Goal: Task Accomplishment & Management: Manage account settings

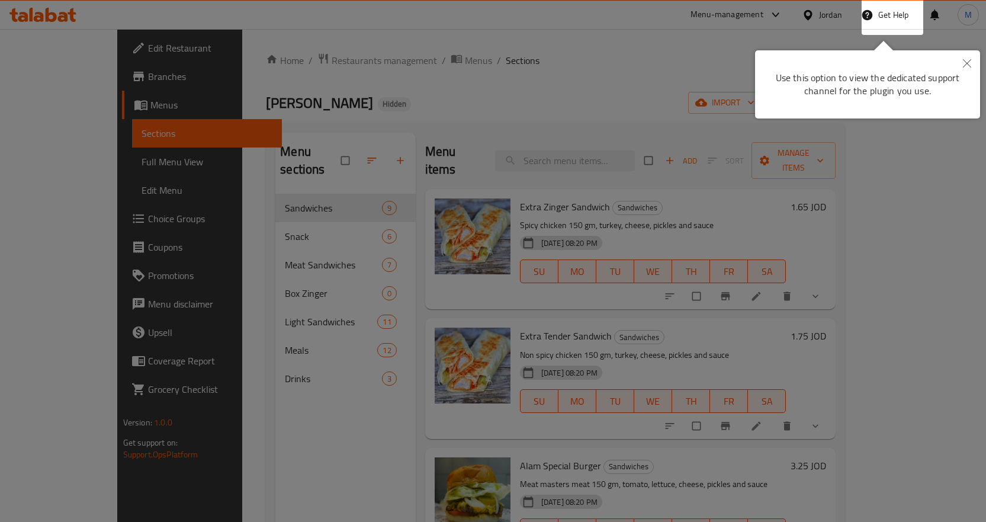
click at [836, 24] on div at bounding box center [493, 261] width 986 height 522
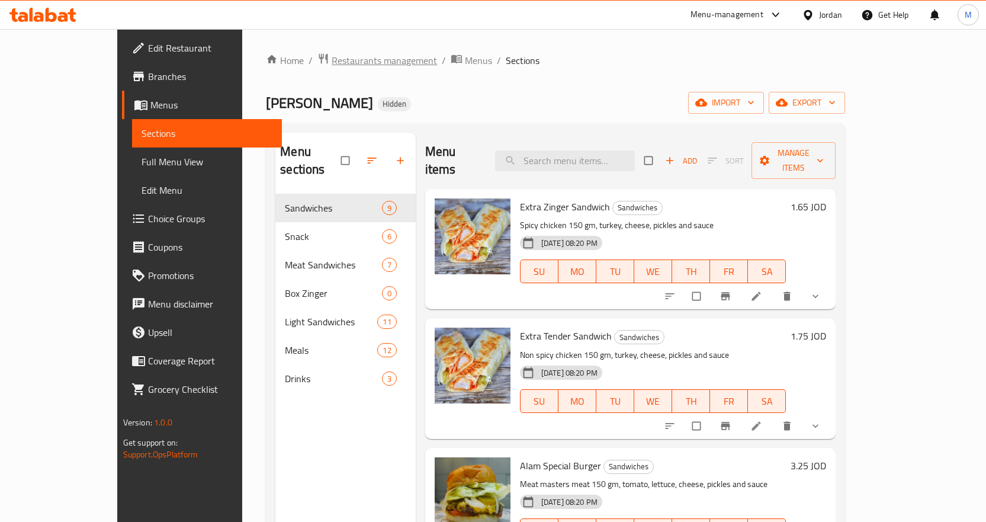
click at [332, 65] on span "Restaurants management" at bounding box center [384, 60] width 105 height 14
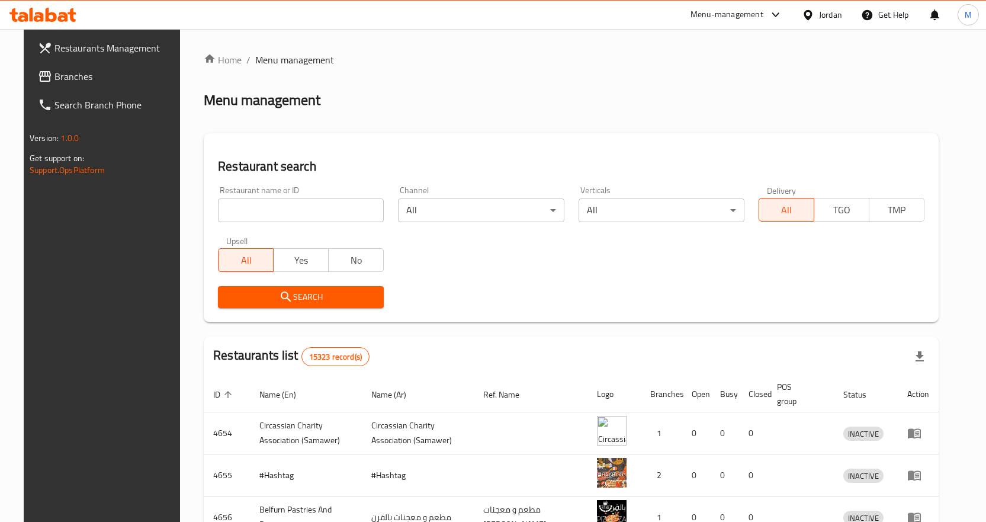
click at [74, 82] on span "Branches" at bounding box center [117, 76] width 124 height 14
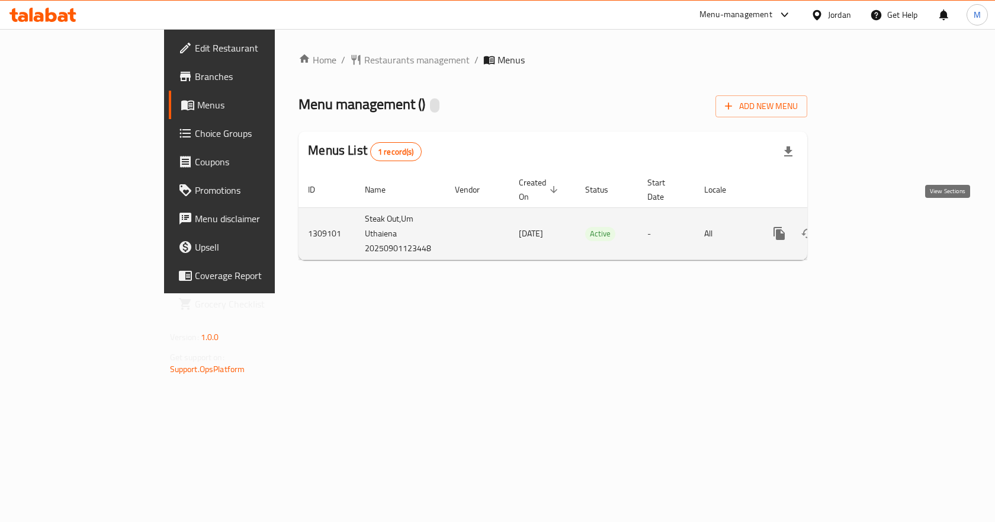
click at [872, 226] on icon "enhanced table" at bounding box center [865, 233] width 14 height 14
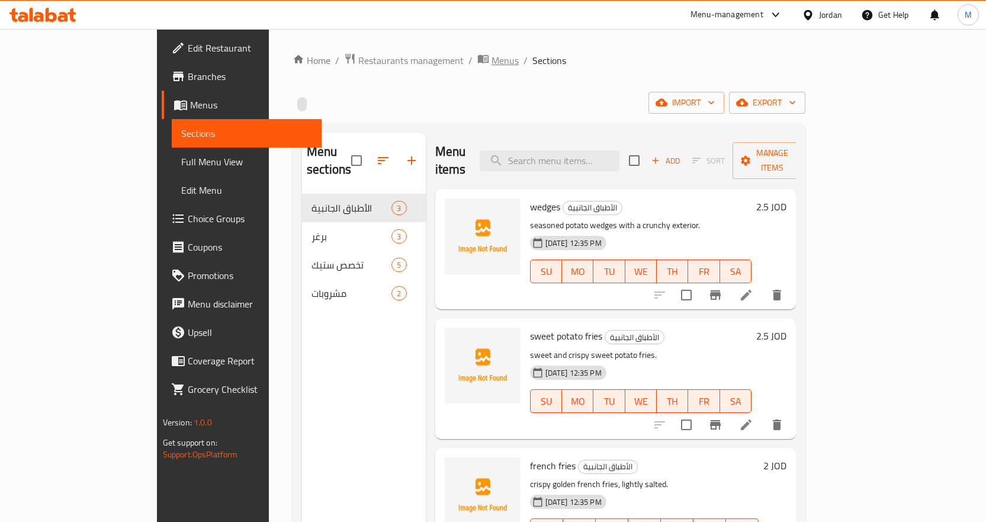
click at [492, 61] on span "Menus" at bounding box center [505, 60] width 27 height 14
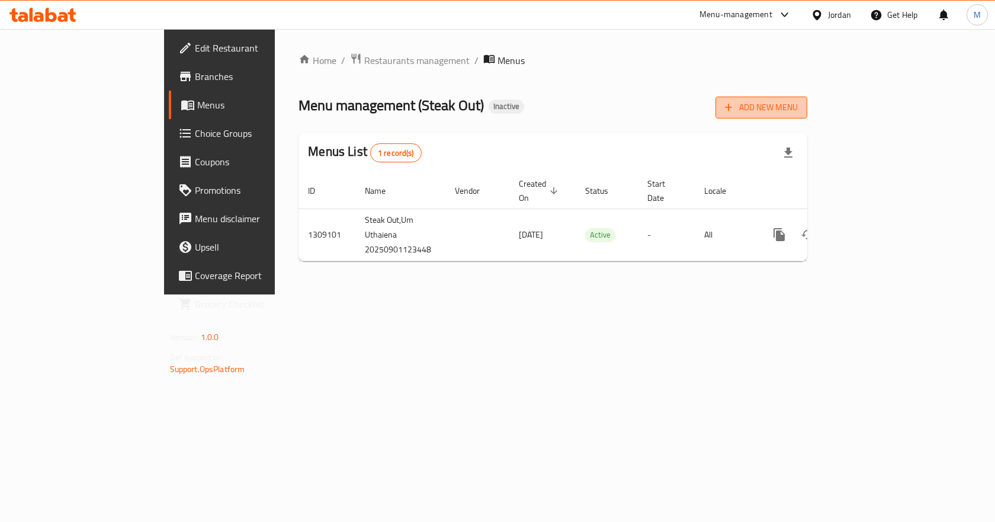
click at [798, 109] on span "Add New Menu" at bounding box center [761, 107] width 73 height 15
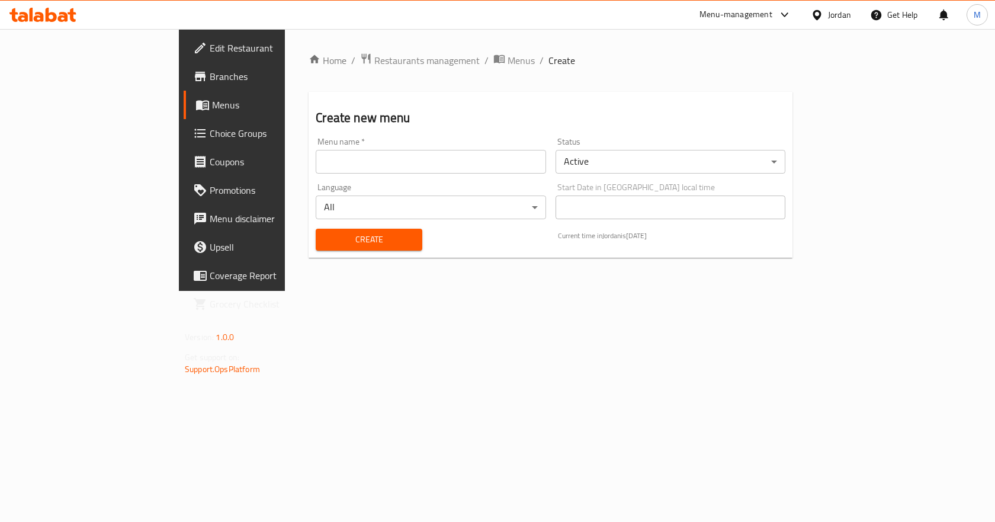
click at [402, 164] on input "text" at bounding box center [431, 162] width 230 height 24
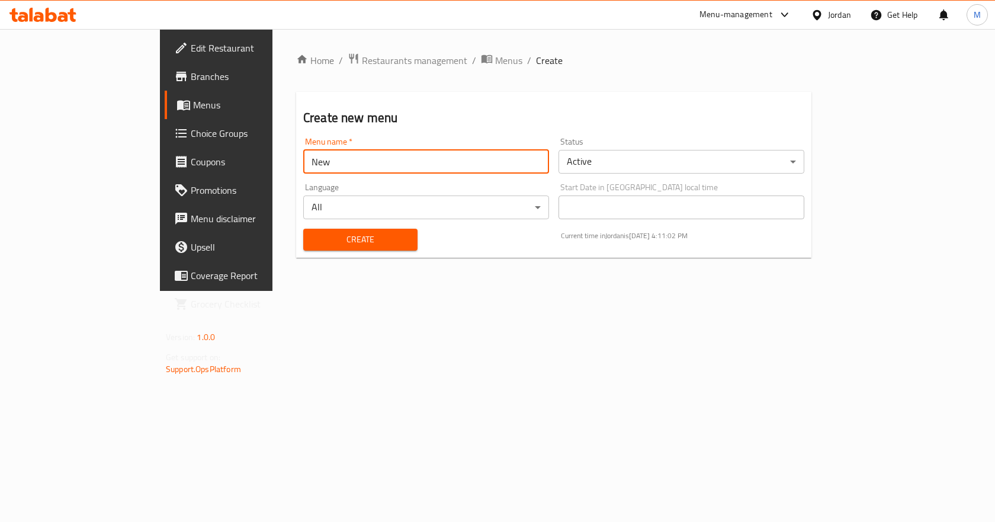
type input "New"
click at [303, 229] on button "Create" at bounding box center [360, 240] width 114 height 22
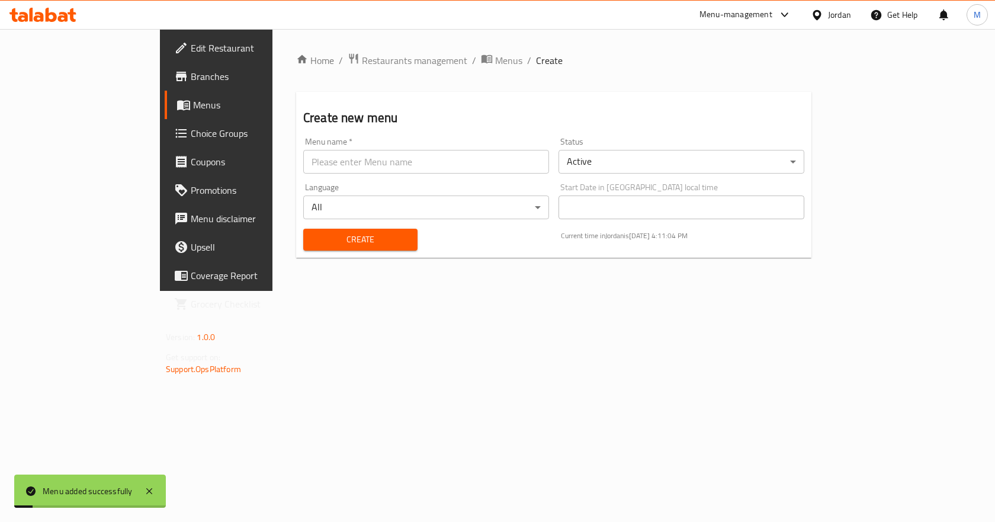
drag, startPoint x: 404, startPoint y: 64, endPoint x: 418, endPoint y: 79, distance: 21.0
click at [495, 64] on span "Menus" at bounding box center [508, 60] width 27 height 14
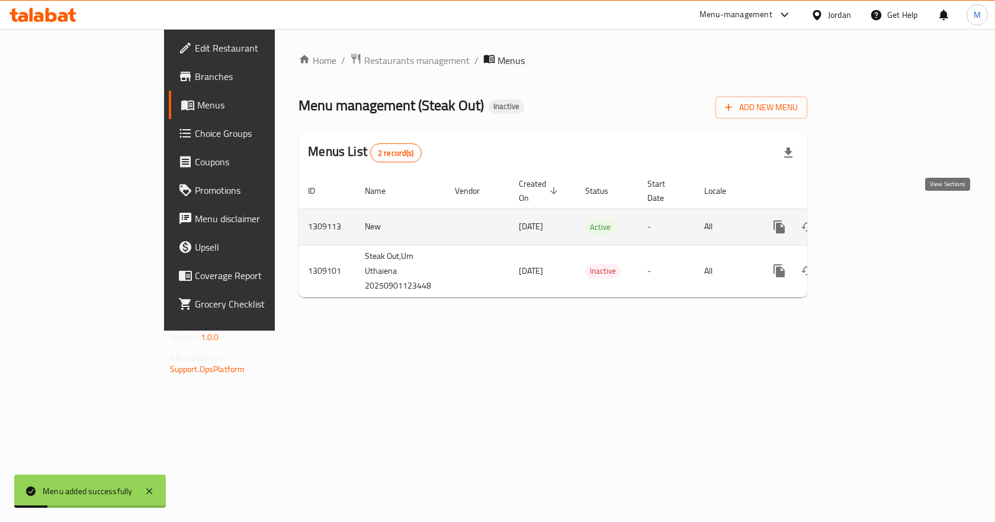
click at [872, 220] on icon "enhanced table" at bounding box center [865, 227] width 14 height 14
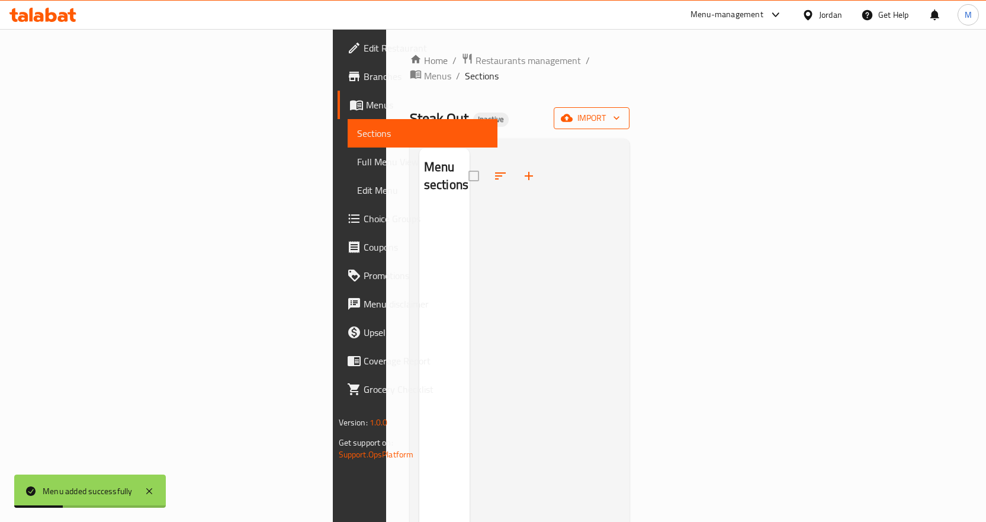
click at [620, 111] on span "import" at bounding box center [591, 118] width 57 height 15
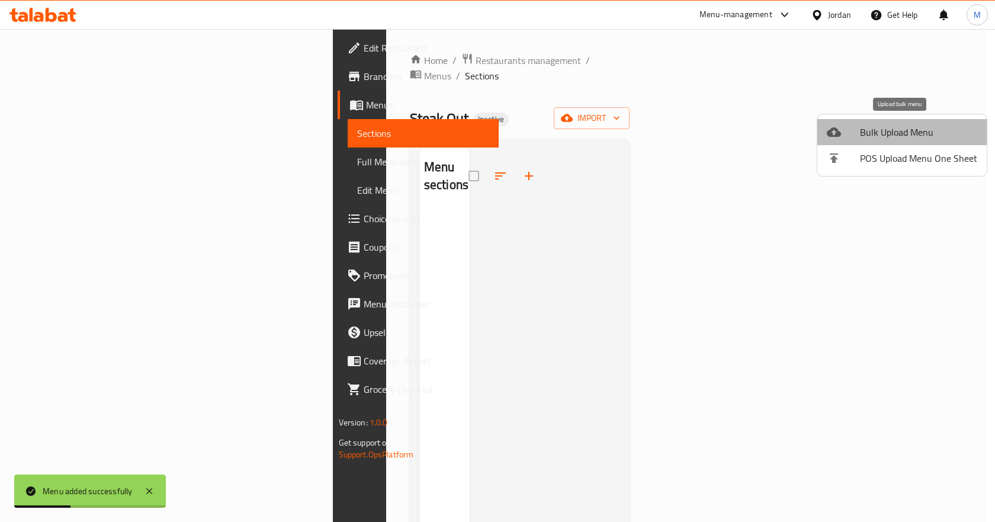
click at [902, 132] on span "Bulk Upload Menu" at bounding box center [918, 132] width 117 height 14
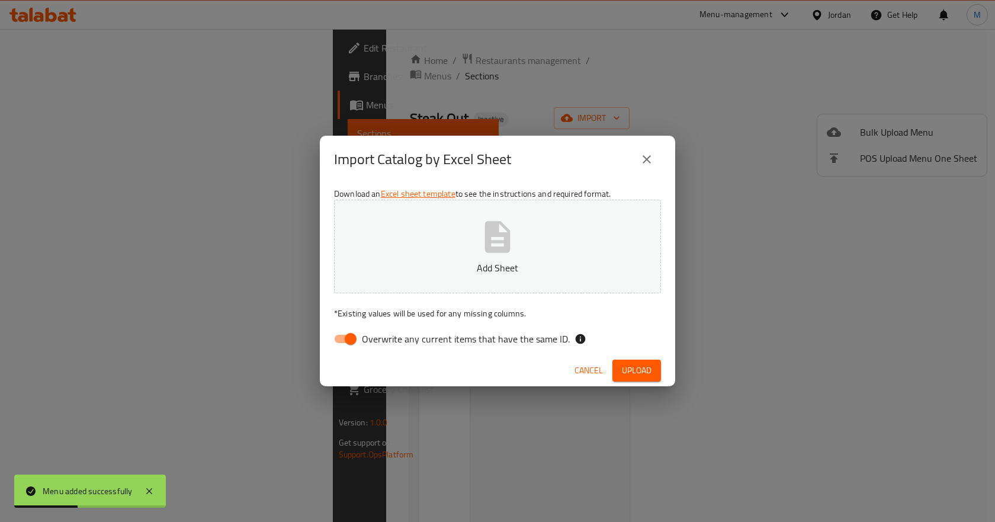
click at [350, 345] on input "Overwrite any current items that have the same ID." at bounding box center [351, 339] width 68 height 23
checkbox input "false"
drag, startPoint x: 653, startPoint y: 368, endPoint x: 645, endPoint y: 380, distance: 14.6
click at [653, 368] on button "Upload" at bounding box center [637, 371] width 49 height 22
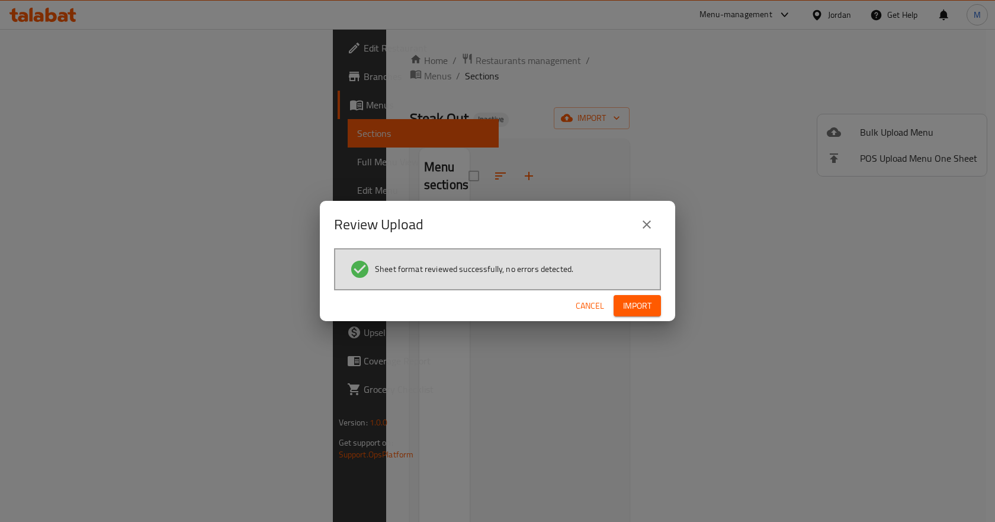
click at [623, 297] on button "Import" at bounding box center [637, 306] width 47 height 22
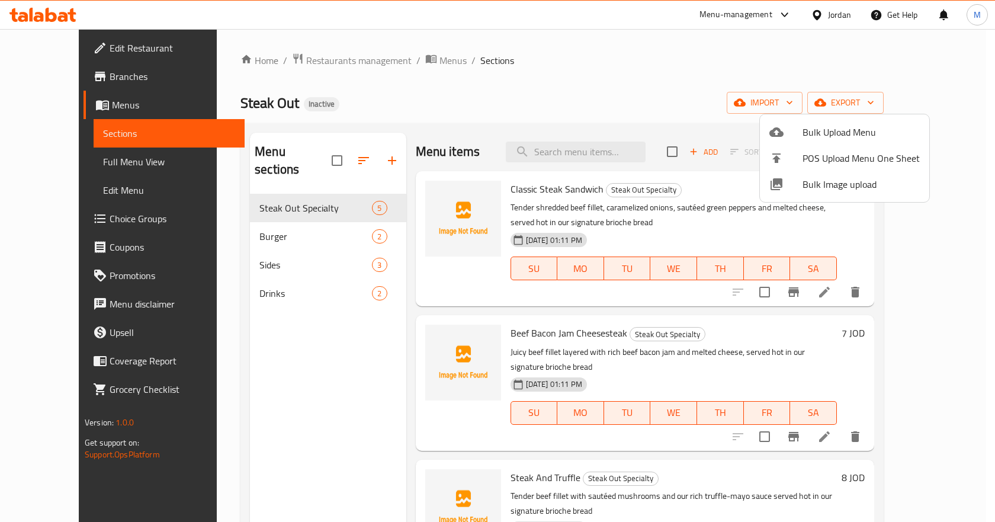
click at [537, 87] on div at bounding box center [497, 261] width 995 height 522
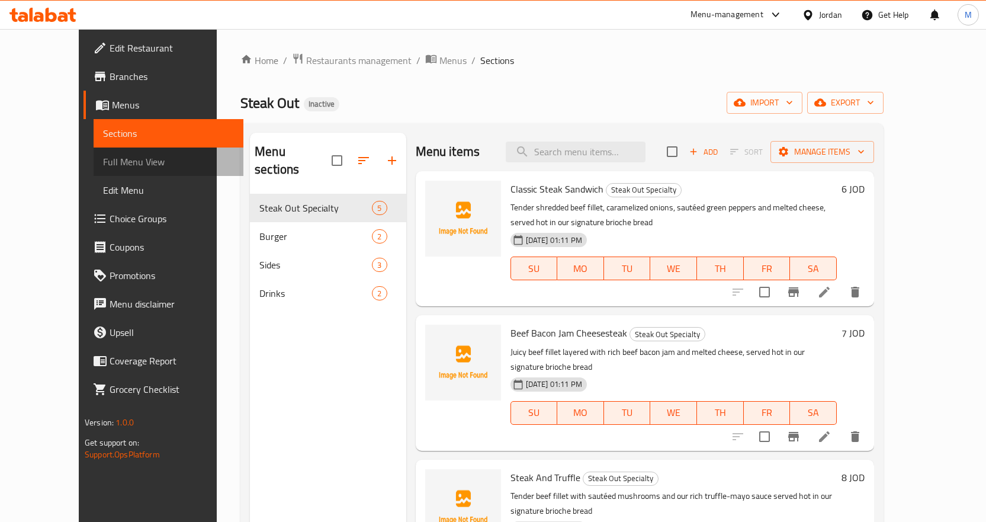
click at [124, 155] on span "Full Menu View" at bounding box center [168, 162] width 131 height 14
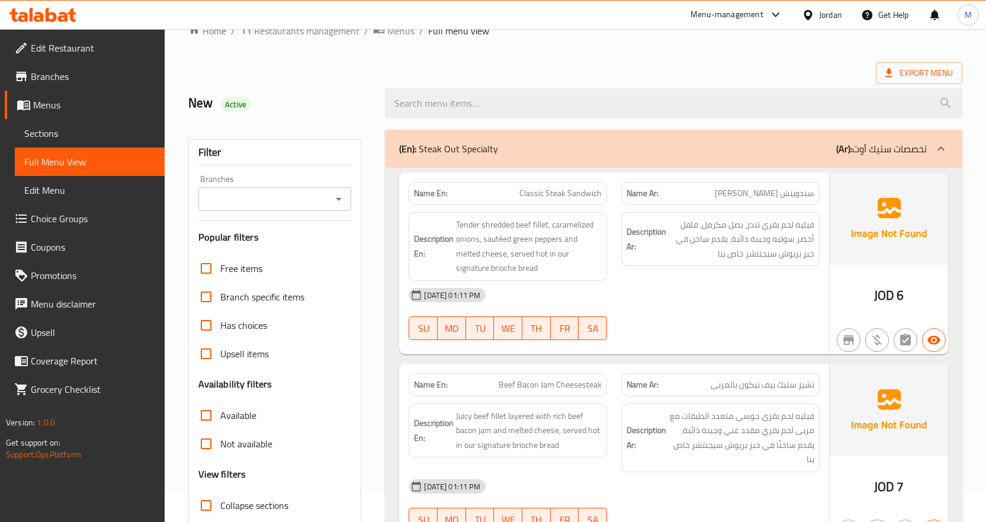
scroll to position [178, 0]
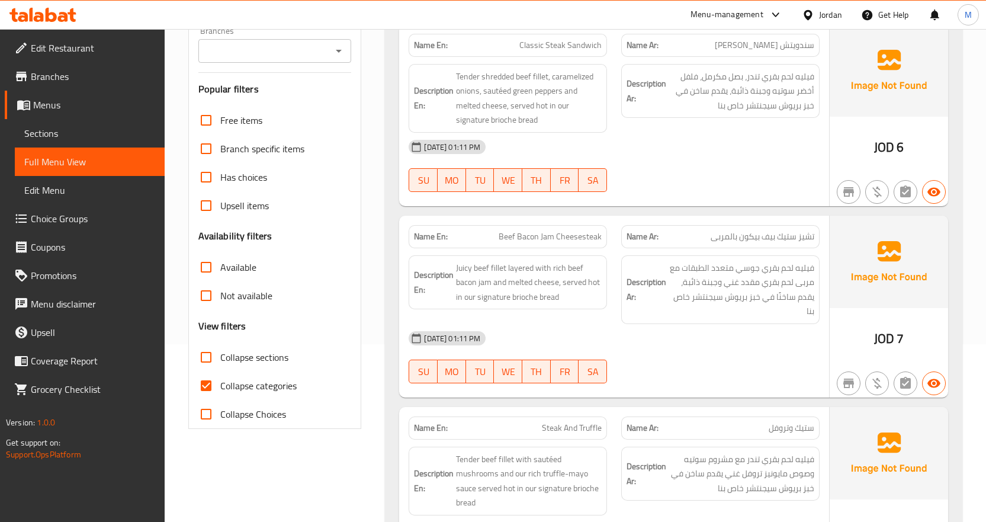
click at [251, 395] on label "Collapse categories" at bounding box center [244, 385] width 105 height 28
click at [220, 395] on input "Collapse categories" at bounding box center [206, 385] width 28 height 28
checkbox input "false"
click at [355, 365] on div "Filter Branches Branches Popular filters Free items Branch specific items Has c…" at bounding box center [275, 210] width 174 height 438
click at [551, 47] on span "Classic Steak Sandwich" at bounding box center [561, 45] width 82 height 12
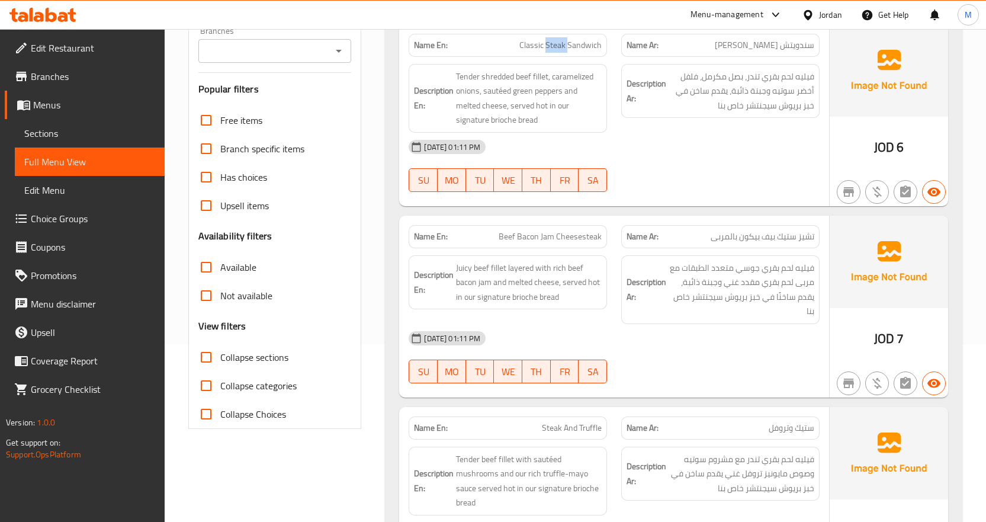
click at [551, 47] on span "Classic Steak Sandwich" at bounding box center [561, 45] width 82 height 12
copy span "Classic Steak Sandwich"
click at [56, 133] on span "Sections" at bounding box center [89, 133] width 131 height 14
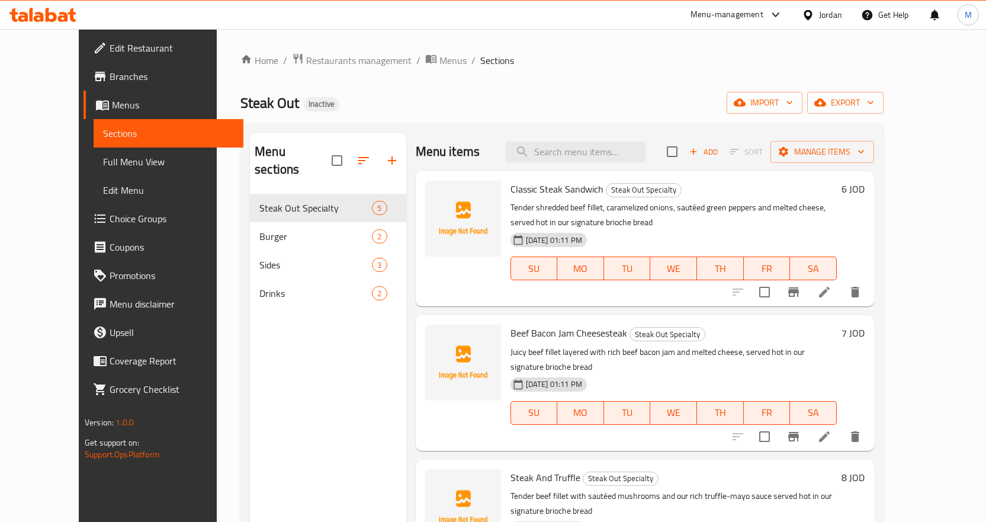
click at [373, 386] on div "Menu sections Steak Out Specialty 5 Burger 2 Sides 3 Drinks 2" at bounding box center [328, 394] width 156 height 522
click at [841, 296] on li at bounding box center [824, 291] width 33 height 21
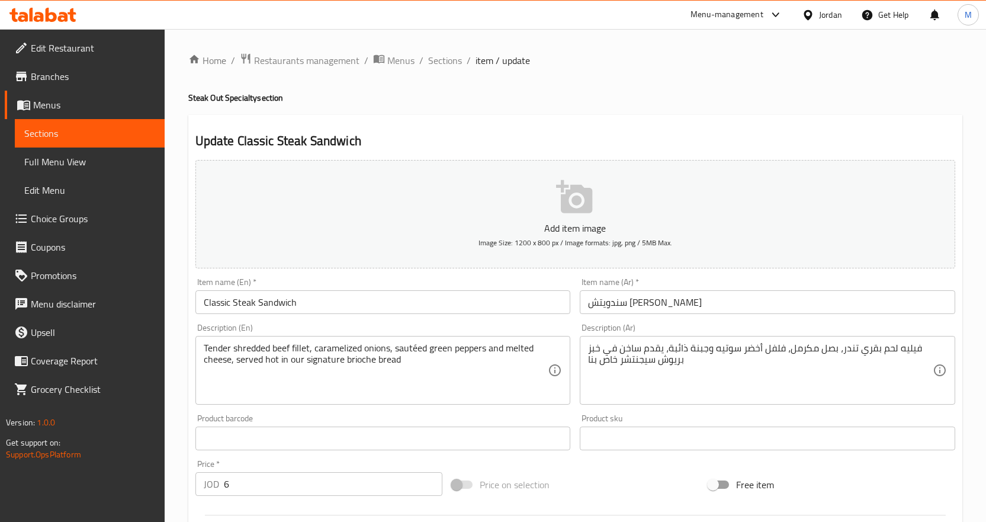
drag, startPoint x: 201, startPoint y: 346, endPoint x: 229, endPoint y: 346, distance: 27.8
click at [229, 346] on div "Tender shredded beef fillet, caramelized onions, sautéed green peppers and melt…" at bounding box center [384, 370] width 376 height 69
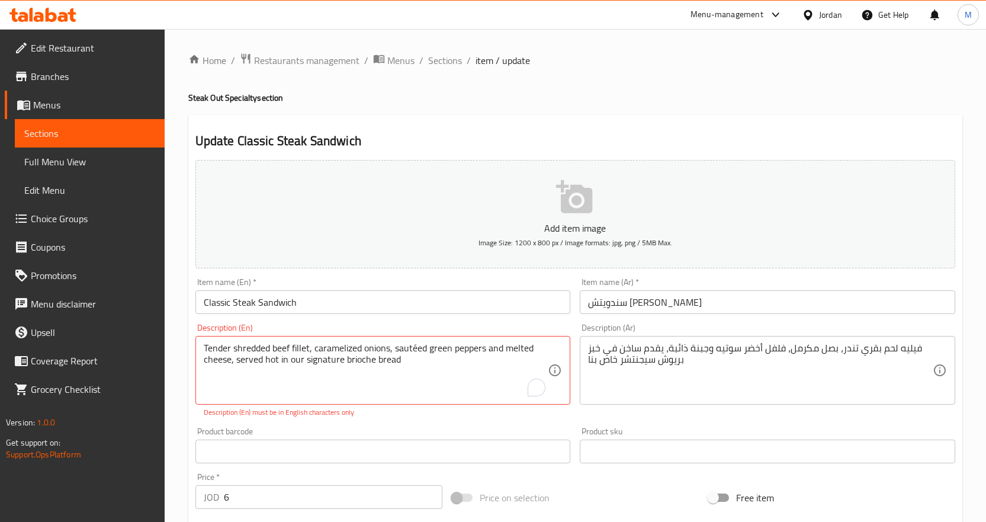
drag, startPoint x: 210, startPoint y: 345, endPoint x: 232, endPoint y: 348, distance: 22.7
click at [232, 348] on div "Tender shredded beef fillet, caramelized onions, sautéed green peppers and melt…" at bounding box center [384, 370] width 376 height 69
click at [204, 347] on textarea "Tender shredded beef fillet, caramelized onions, sautéed green peppers and melt…" at bounding box center [376, 370] width 345 height 56
drag, startPoint x: 204, startPoint y: 346, endPoint x: 308, endPoint y: 347, distance: 104.3
click at [308, 347] on textarea "Tender shredded beef fillet, caramelized onions, sautéed green peppers and melt…" at bounding box center [376, 370] width 345 height 56
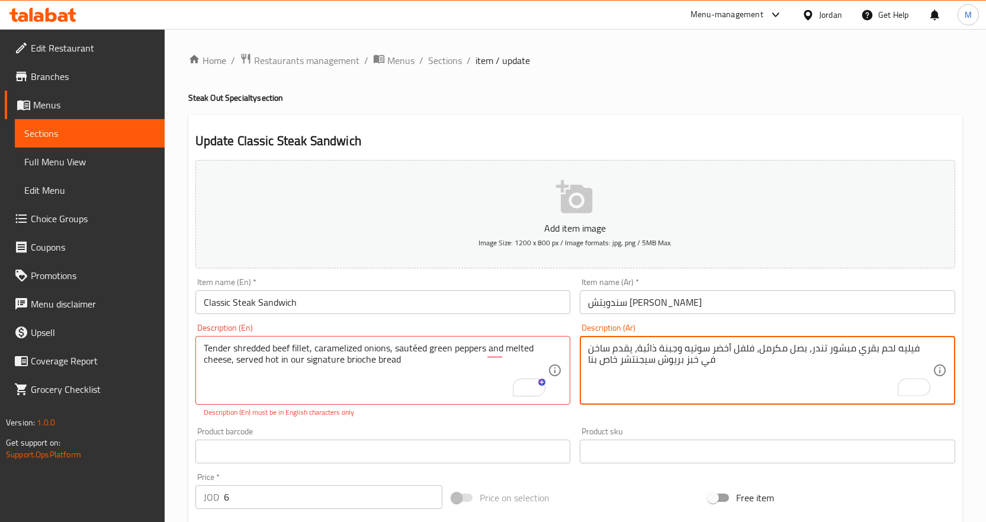
type textarea "فيليه لحم بقري مبشور تندر، بصل مكرمل، فلفل أخضر سوتيه وجبنة ذائبة، يقدم ساخن في…"
click at [463, 301] on input "Classic Steak Sandwich" at bounding box center [384, 302] width 376 height 24
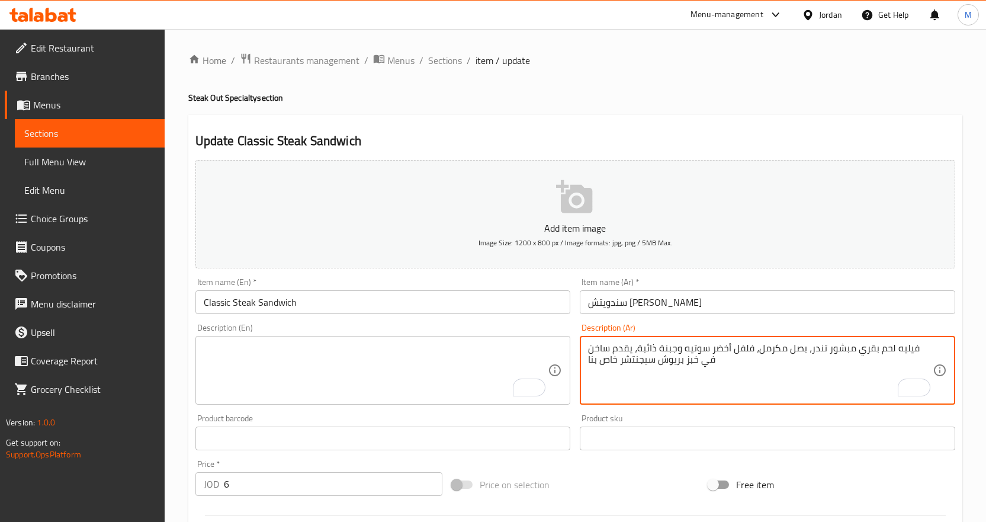
click at [448, 371] on textarea "To enrich screen reader interactions, please activate Accessibility in Grammarl…" at bounding box center [376, 370] width 345 height 56
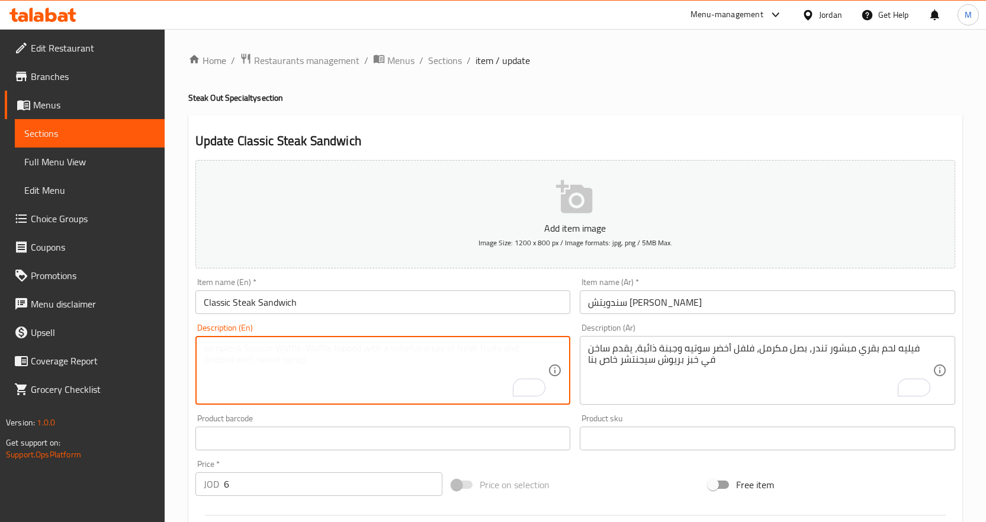
paste textarea "Tender shredded beef fillet, caramelized onions, sautéed green peppers and melt…"
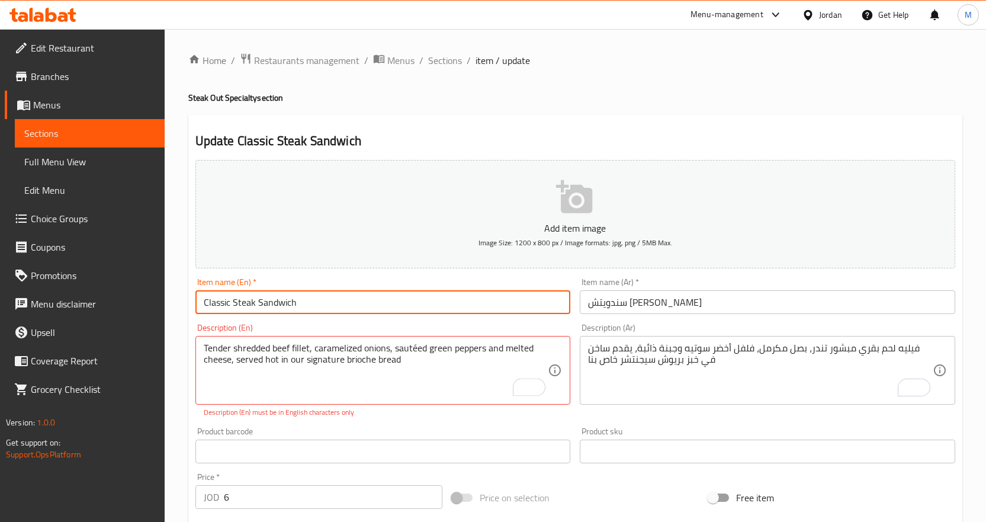
click at [405, 306] on input "Classic Steak Sandwich" at bounding box center [384, 302] width 376 height 24
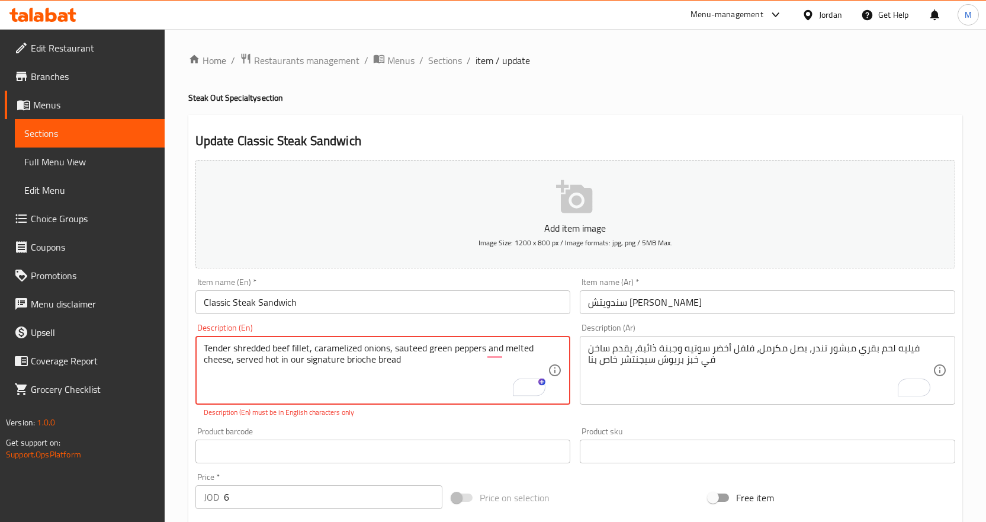
type textarea "Tender shredded beef fillet, caramelized onions, sauteed green peppers and melt…"
click at [440, 291] on input "Classic Steak Sandwich" at bounding box center [384, 302] width 376 height 24
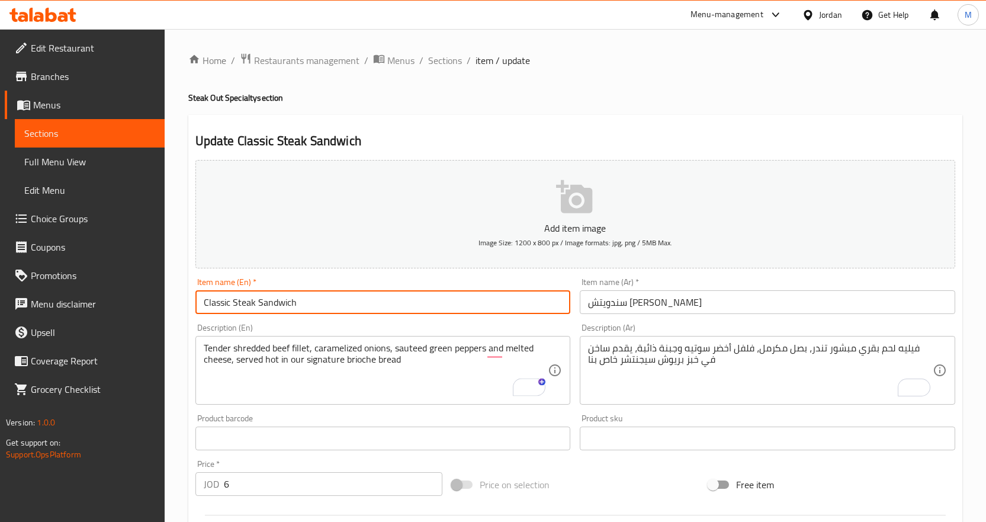
click at [447, 62] on span "Sections" at bounding box center [445, 60] width 34 height 14
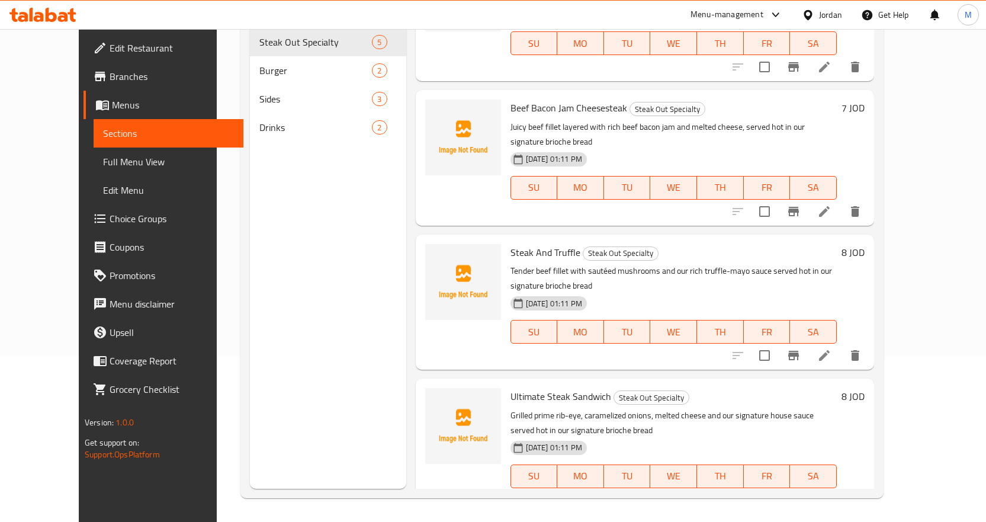
scroll to position [107, 0]
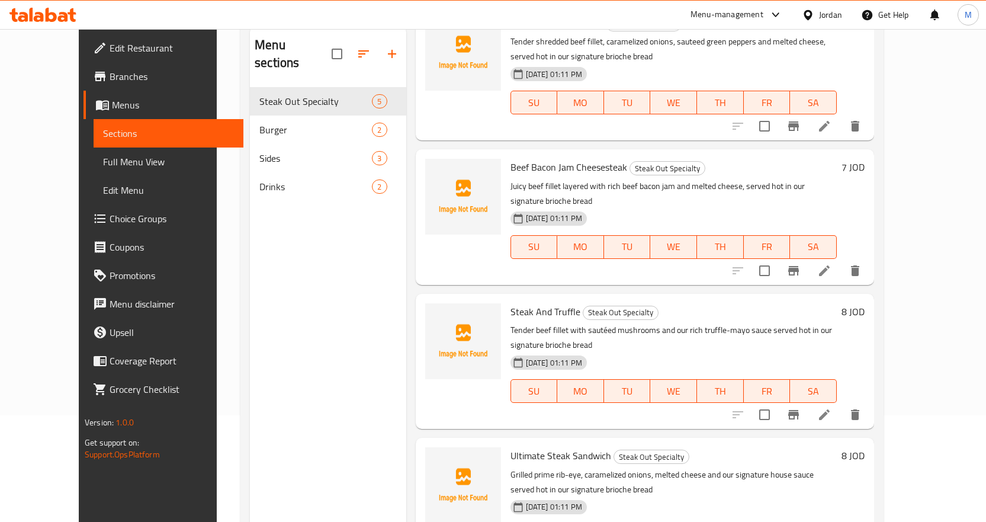
click at [539, 467] on p "Grilled prime rib-eye, caramelized onions, melted cheese and our signature hous…" at bounding box center [674, 482] width 326 height 30
click at [537, 467] on p "Grilled prime rib-eye, caramelized onions, melted cheese and our signature hous…" at bounding box center [674, 482] width 326 height 30
copy p "rib"
click at [94, 149] on link "Full Menu View" at bounding box center [169, 162] width 150 height 28
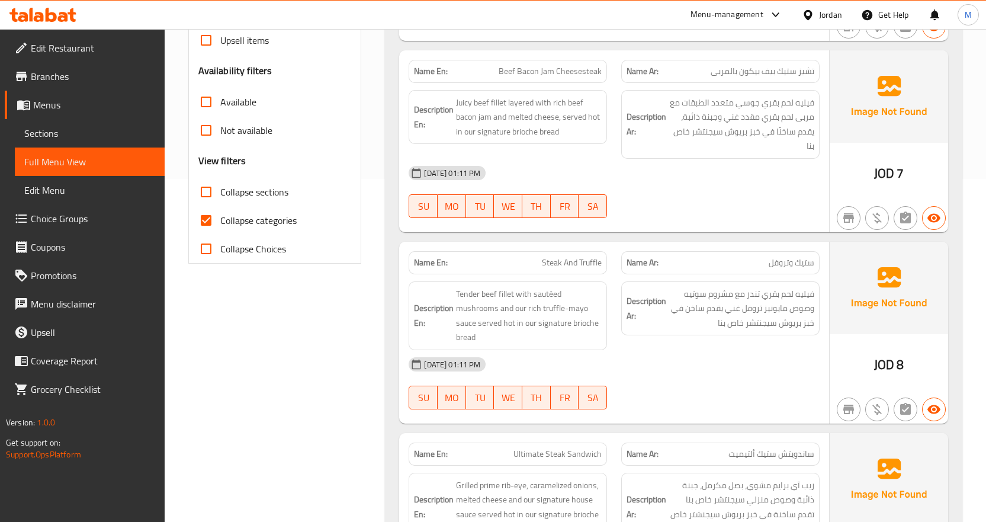
scroll to position [344, 0]
click at [572, 264] on span "Steak And Truffle" at bounding box center [572, 262] width 60 height 12
copy span "Steak And Truffle"
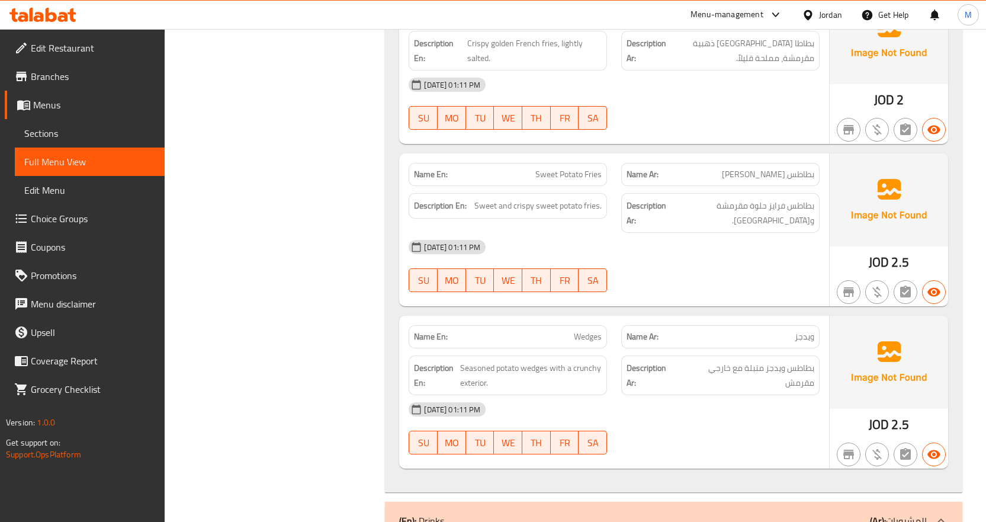
scroll to position [1706, 0]
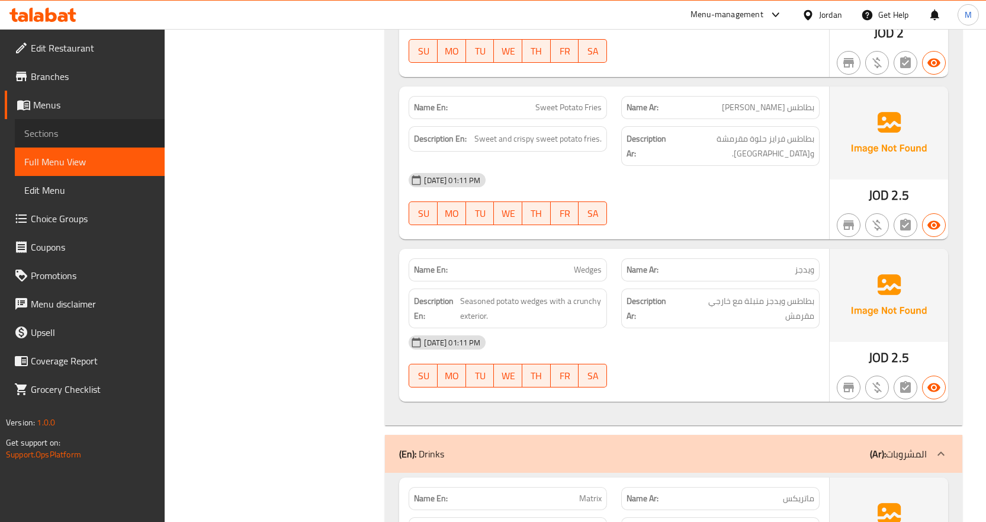
click at [56, 130] on span "Sections" at bounding box center [89, 133] width 131 height 14
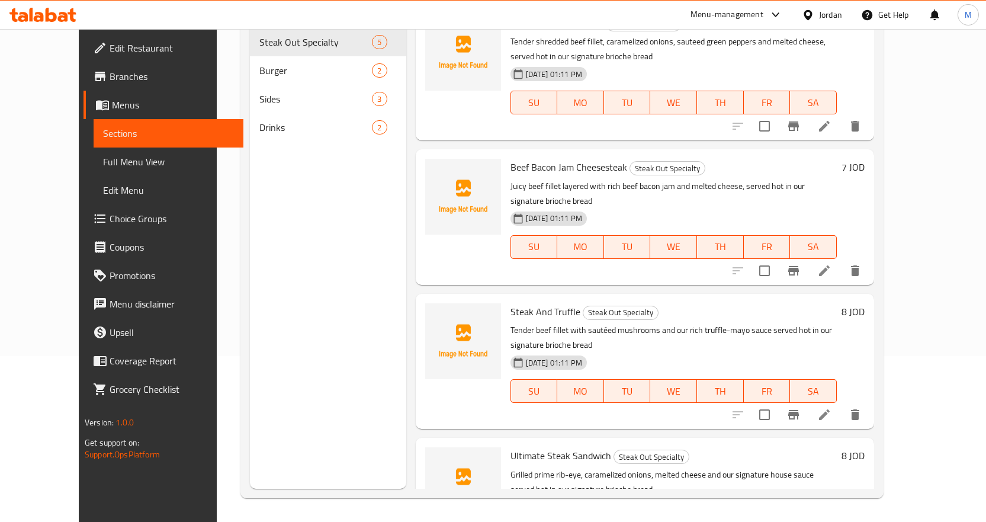
click at [313, 250] on div "Menu sections Steak Out Specialty 5 Burger 2 Sides 3 Drinks 2" at bounding box center [328, 228] width 156 height 522
click at [830, 409] on icon at bounding box center [824, 414] width 11 height 11
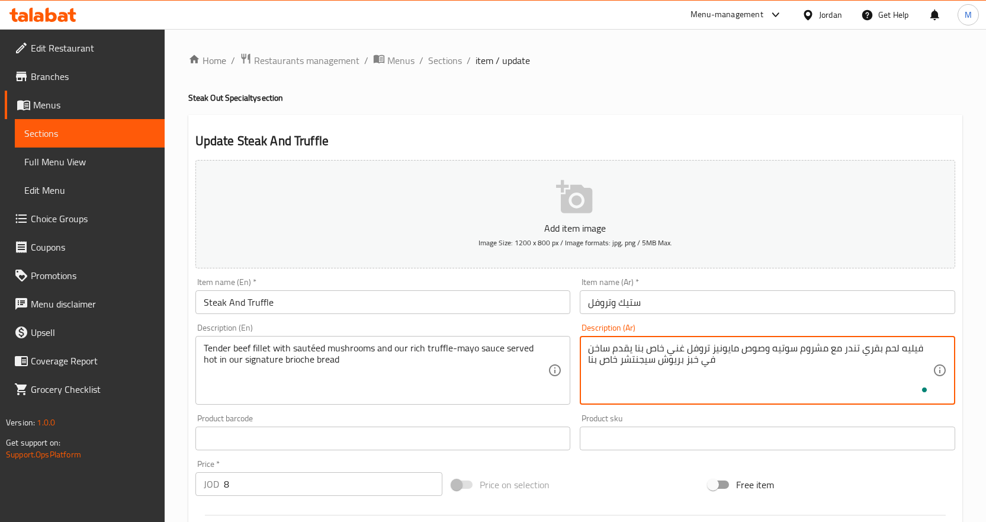
type textarea "فيليه لحم بقري تندر مع مشروم سوتيه وصوص مايونيز تروفل غني خاص بنا يقدم ساخن في …"
click at [510, 308] on input "Steak And Truffle" at bounding box center [384, 302] width 376 height 24
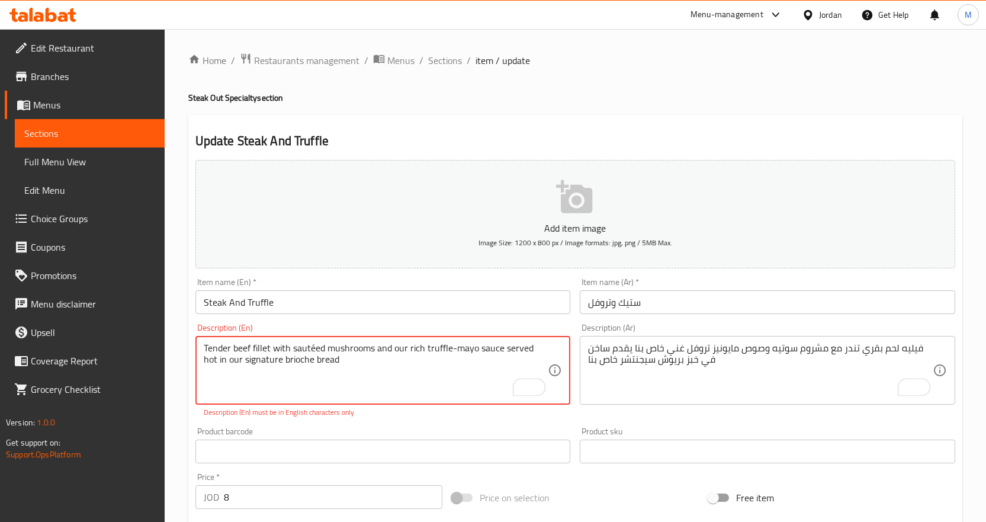
click at [315, 347] on textarea "Tender beef fillet with sautéed mushrooms and our rich truffle-mayo sauce serve…" at bounding box center [376, 370] width 345 height 56
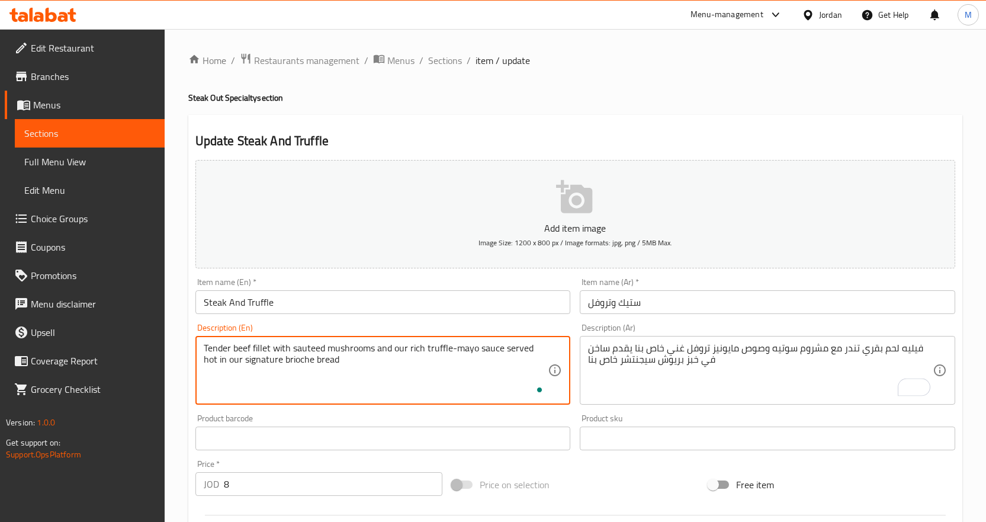
type textarea "Tender beef fillet with sauteed mushrooms and our rich truffle-mayo sauce serve…"
click at [323, 303] on input "Steak And Truffle" at bounding box center [384, 302] width 376 height 24
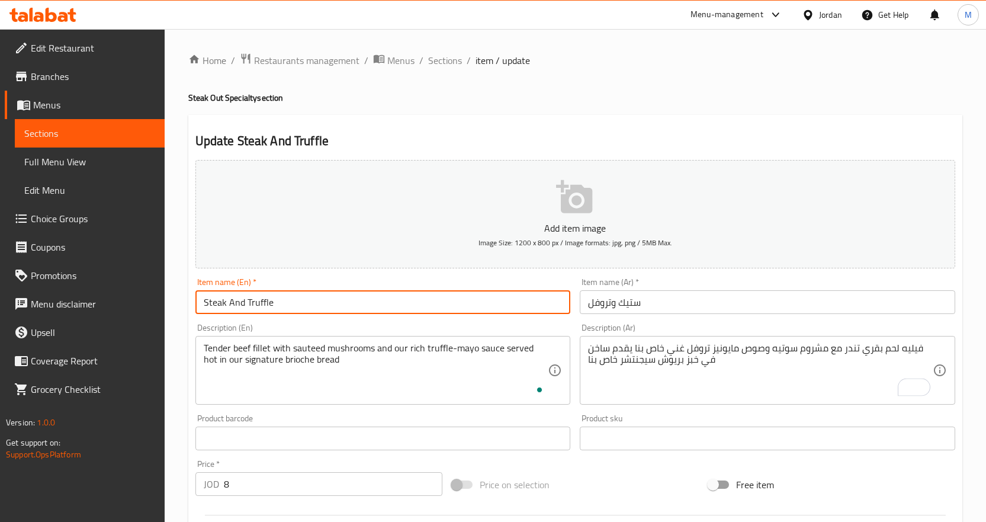
drag, startPoint x: 437, startPoint y: 60, endPoint x: 454, endPoint y: 72, distance: 20.9
click at [437, 60] on span "Sections" at bounding box center [445, 60] width 34 height 14
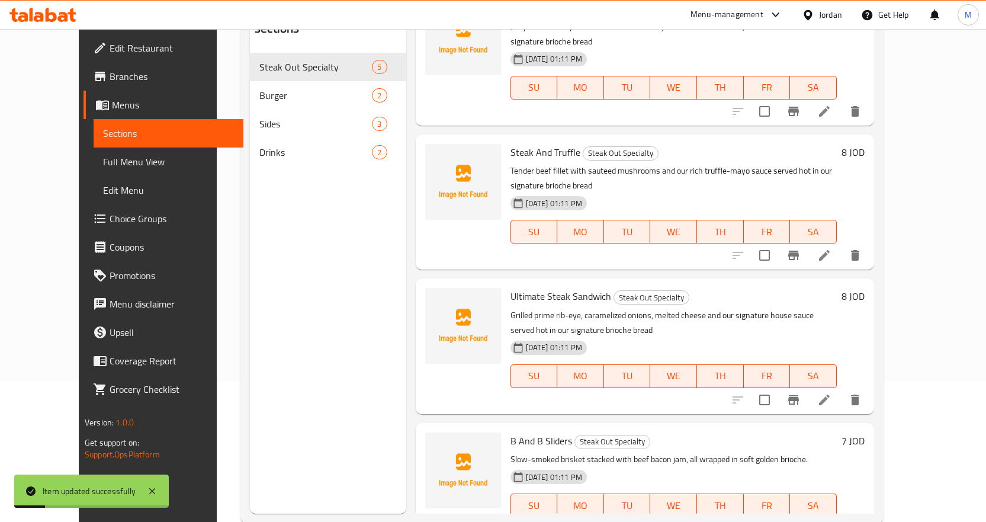
scroll to position [166, 0]
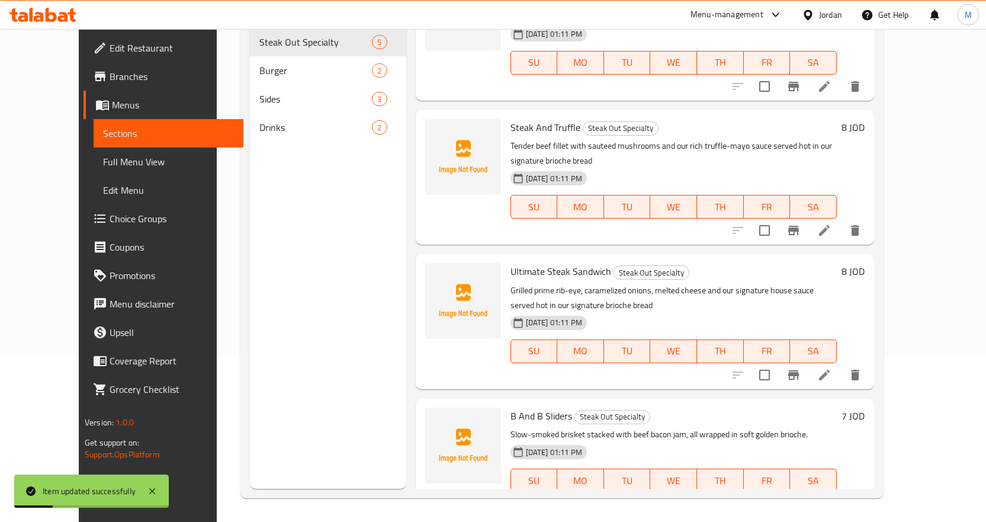
click at [841, 364] on li at bounding box center [824, 374] width 33 height 21
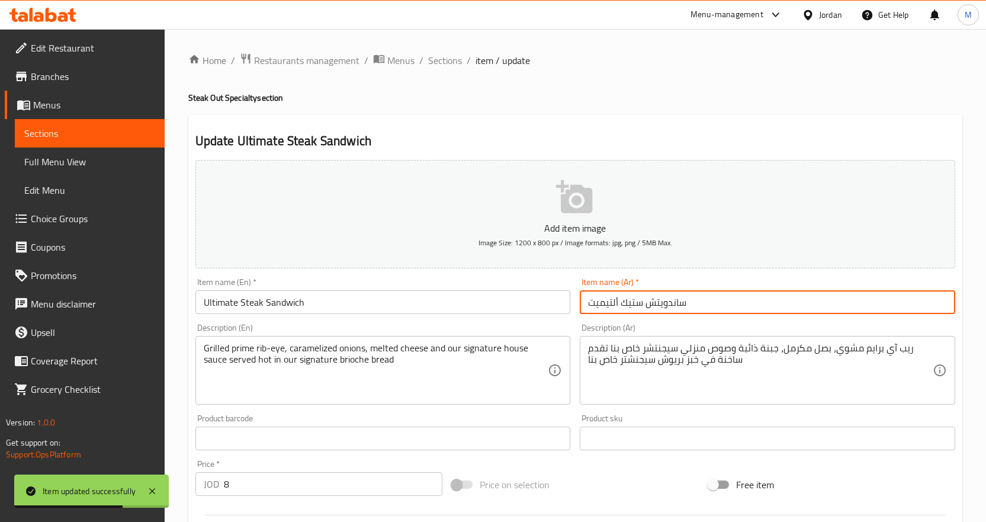
click at [676, 305] on input "ساندويتش ستيك ألتيميت" at bounding box center [768, 302] width 376 height 24
type input "سندويتش ستيك ألتيميت"
click at [513, 305] on input "Ultimate Steak Sandwich" at bounding box center [384, 302] width 376 height 24
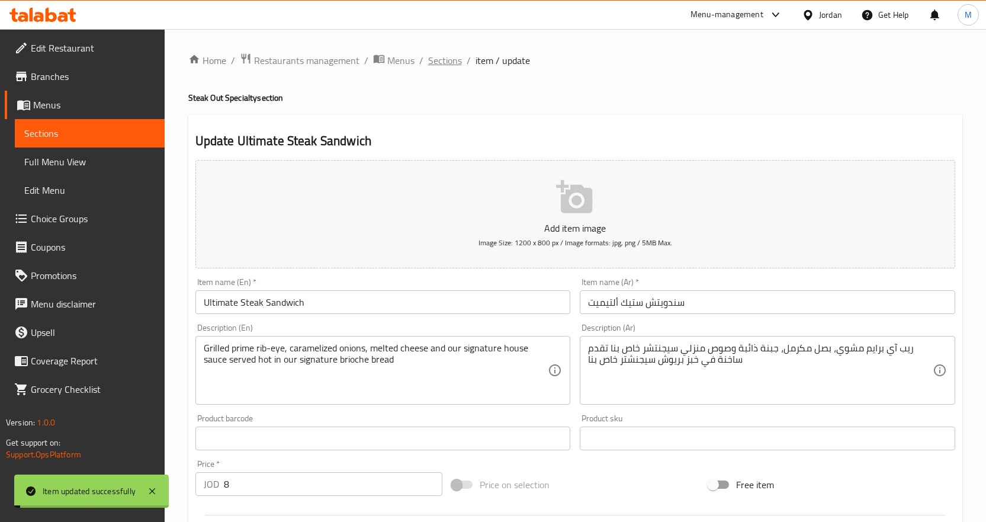
click at [447, 64] on span "Sections" at bounding box center [445, 60] width 34 height 14
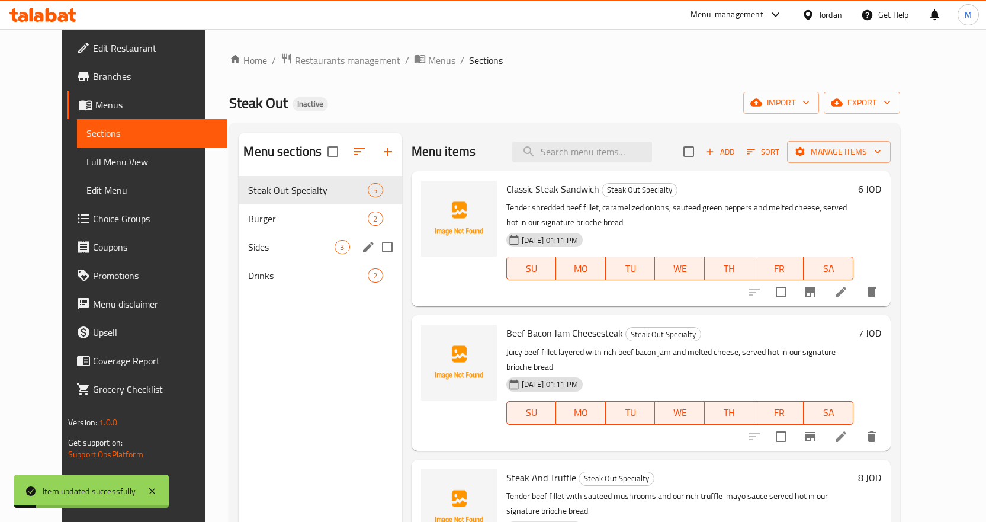
click at [251, 255] on div "Sides 3" at bounding box center [320, 247] width 163 height 28
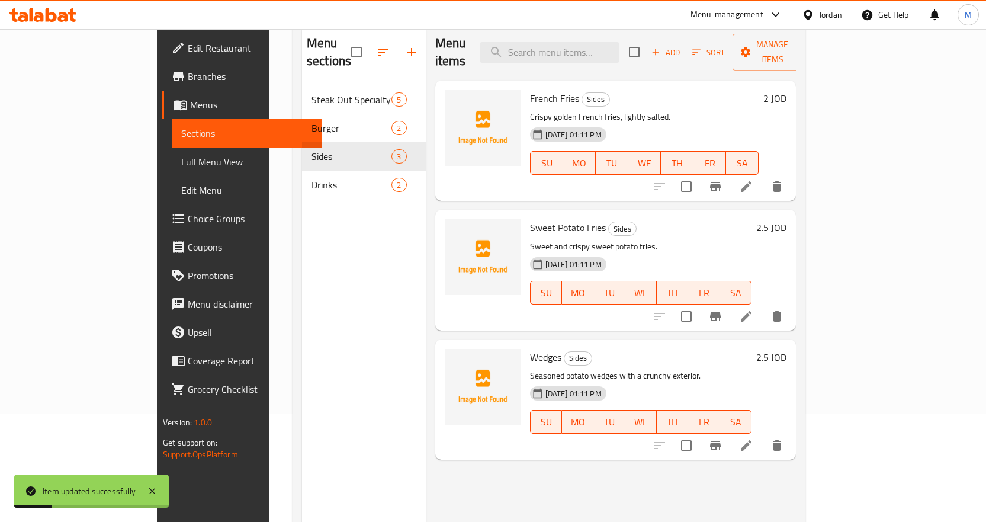
scroll to position [118, 0]
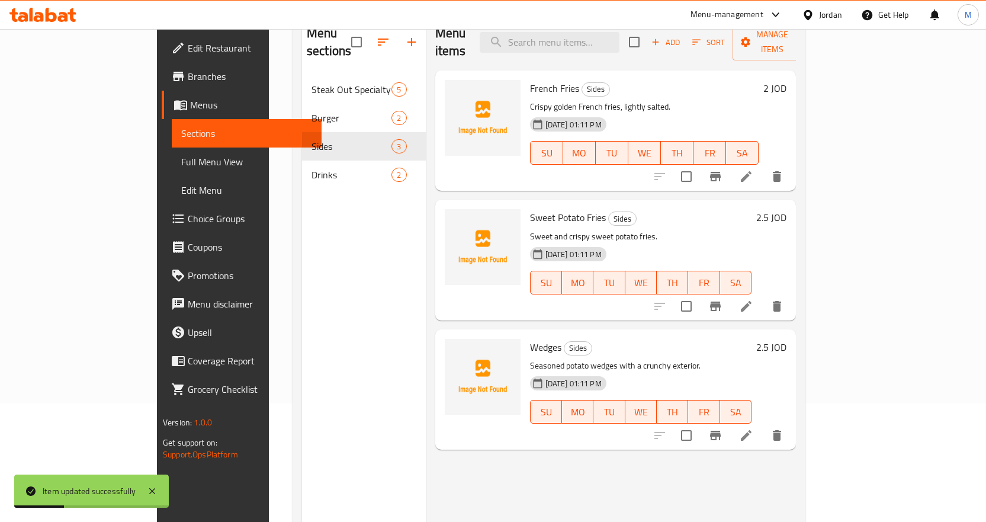
click at [752, 301] on icon at bounding box center [746, 306] width 11 height 11
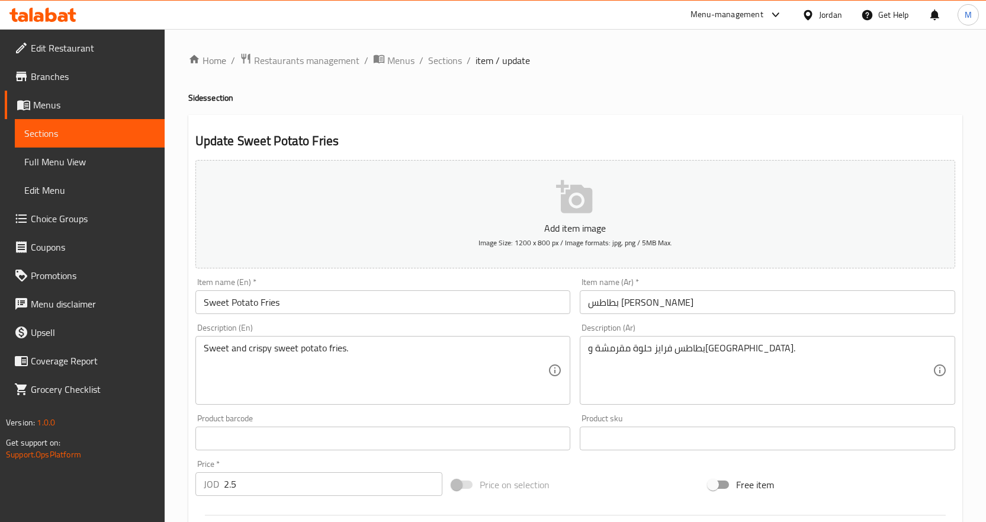
click at [309, 303] on input "Sweet Potato Fries" at bounding box center [384, 302] width 376 height 24
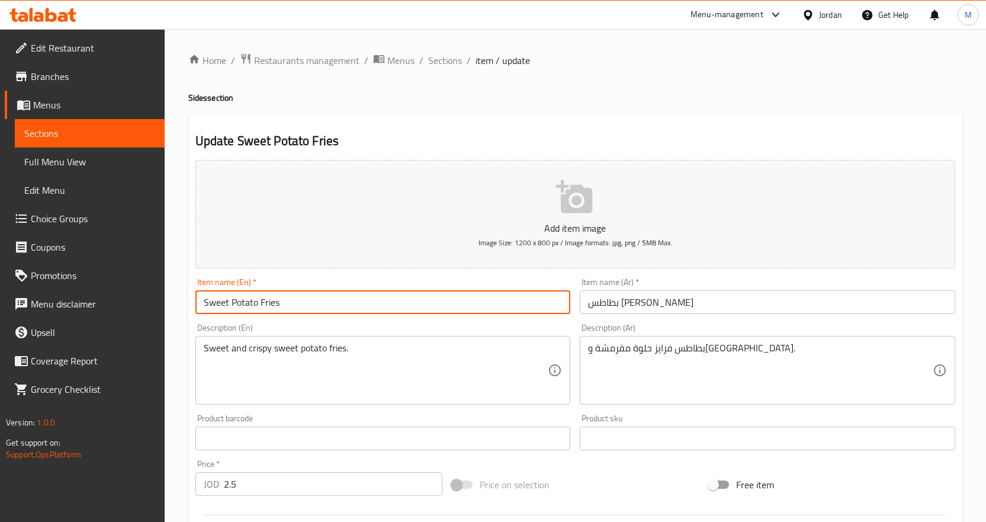
click at [309, 303] on input "Sweet Potato Fries" at bounding box center [384, 302] width 376 height 24
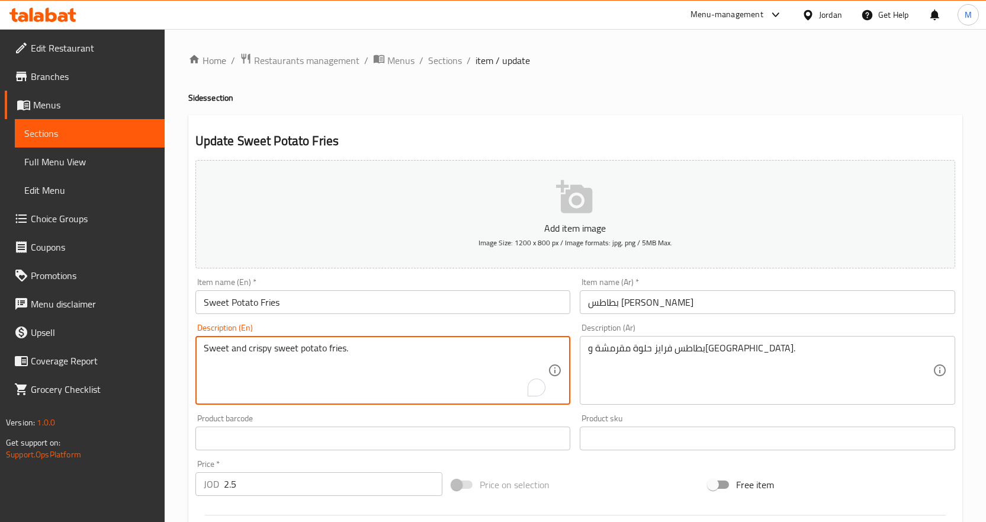
click at [287, 350] on textarea "Sweet and crispy sweet potato fries." at bounding box center [376, 370] width 345 height 56
type textarea "Sweet and crispy potato fries."
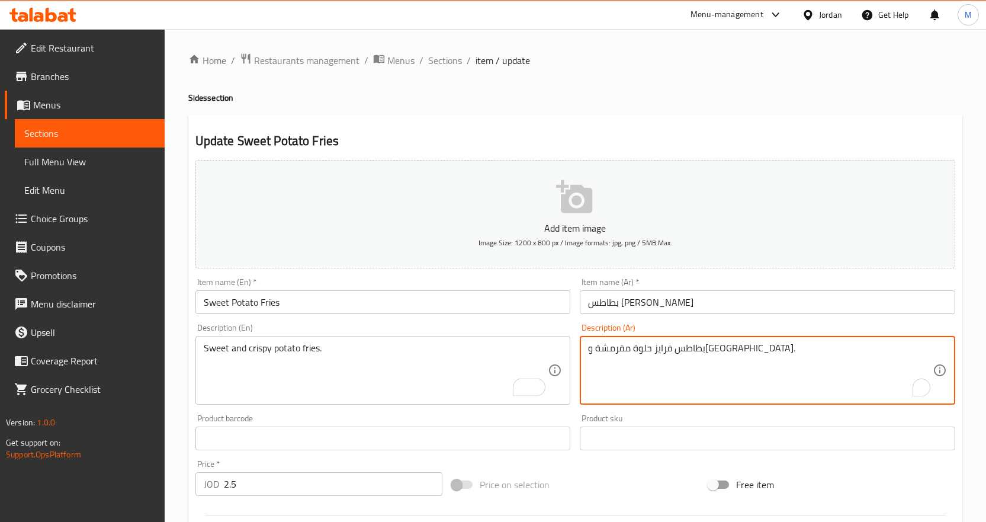
click at [608, 348] on textarea "بطاطس فرايز حلوة مقرمشة و[GEOGRAPHIC_DATA]." at bounding box center [760, 370] width 345 height 56
type textarea "بطاطس فرايز حلوة مقرمشة ."
click at [426, 304] on input "Sweet Potato Fries" at bounding box center [384, 302] width 376 height 24
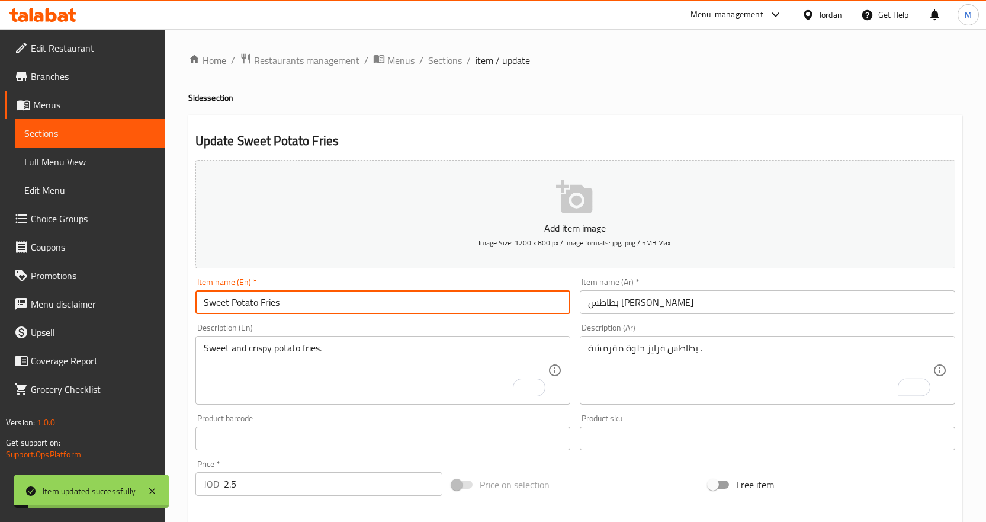
drag, startPoint x: 453, startPoint y: 65, endPoint x: 456, endPoint y: 71, distance: 7.2
click at [453, 65] on span "Sections" at bounding box center [445, 60] width 34 height 14
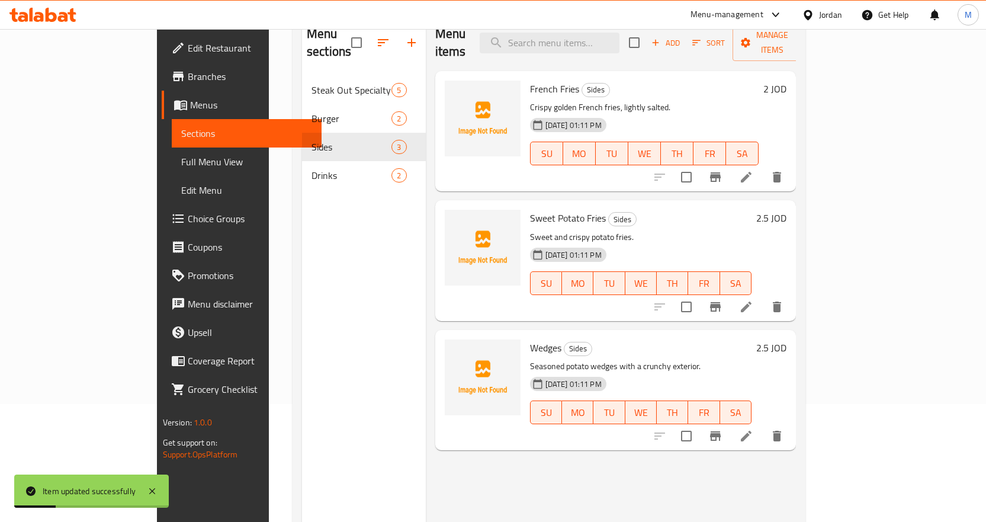
scroll to position [118, 0]
click at [754, 428] on icon at bounding box center [746, 435] width 14 height 14
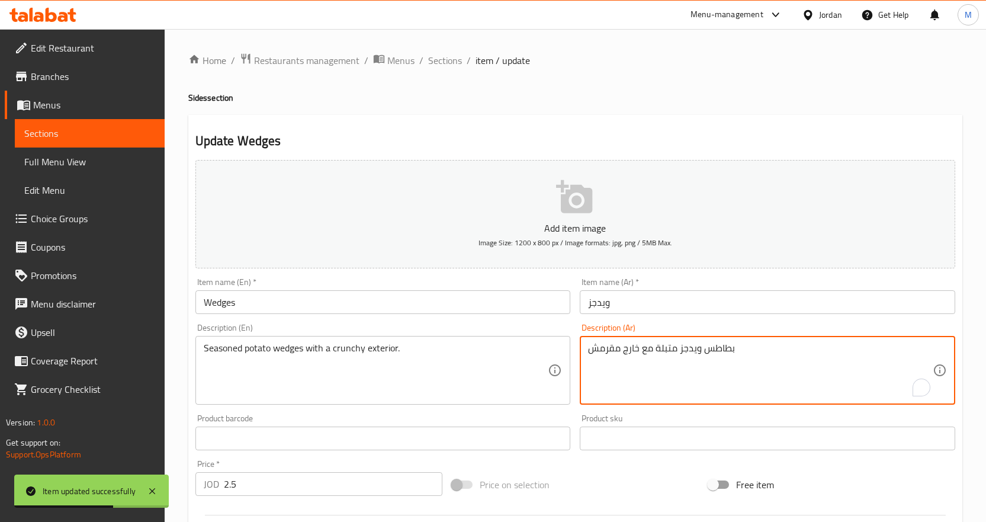
type textarea "بطاطس ويدجز متبلة مع خارج مقرمش"
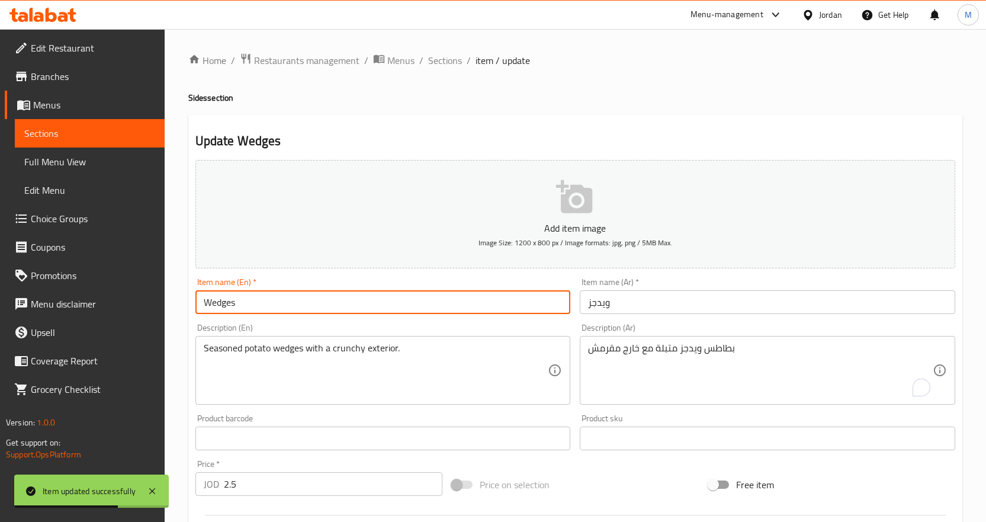
click at [432, 307] on input "Wedges" at bounding box center [384, 302] width 376 height 24
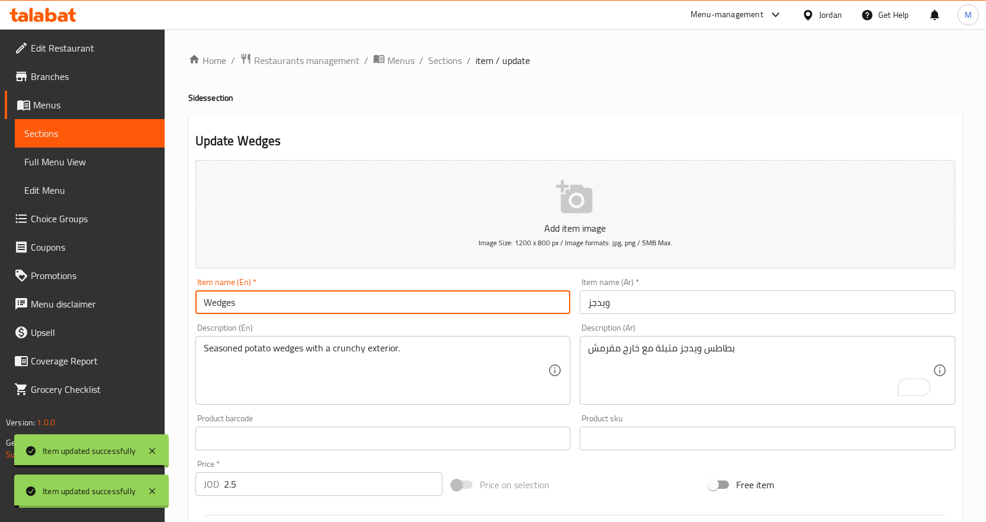
click at [447, 59] on span "Sections" at bounding box center [445, 60] width 34 height 14
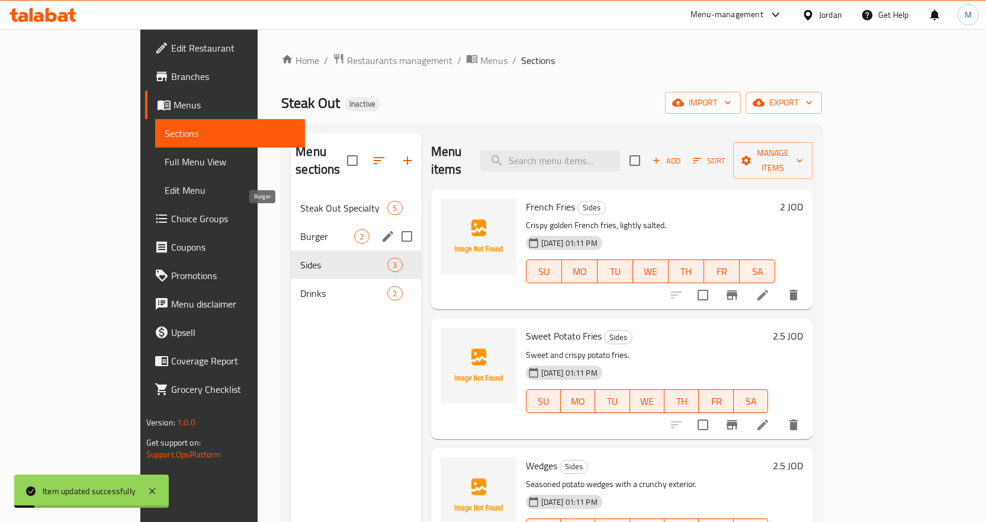
click at [300, 229] on span "Burger" at bounding box center [327, 236] width 54 height 14
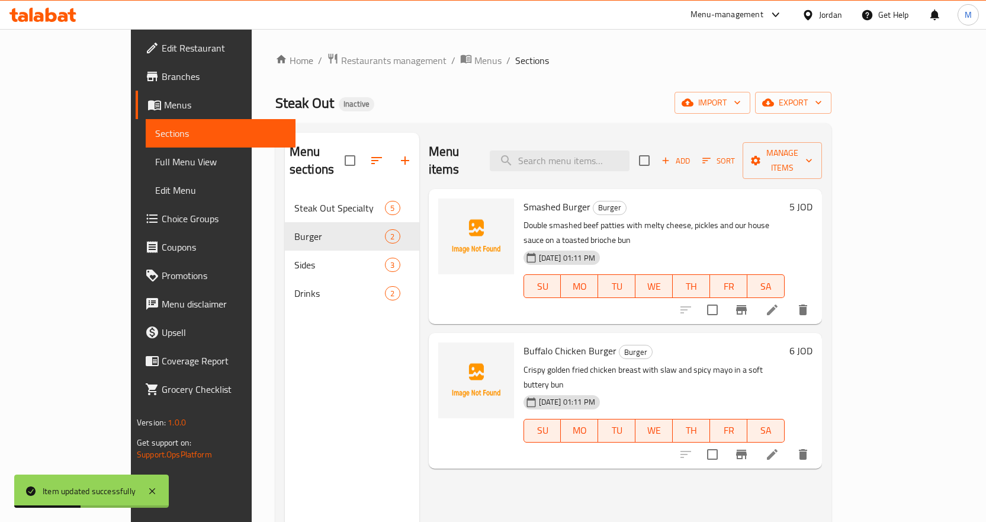
click at [780, 447] on icon at bounding box center [772, 454] width 14 height 14
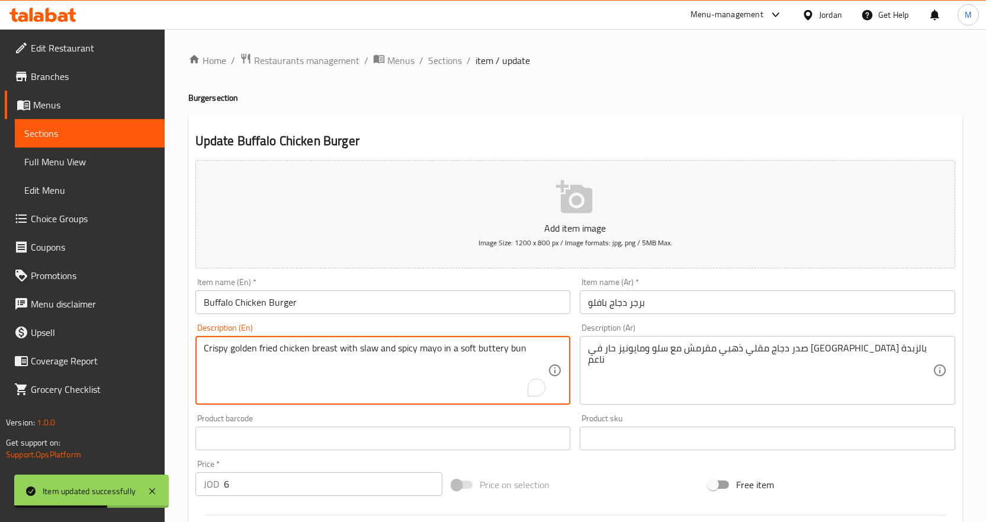
click at [497, 350] on textarea "Crispy golden fried chicken breast with slaw and spicy mayo in a soft buttery b…" at bounding box center [376, 370] width 345 height 56
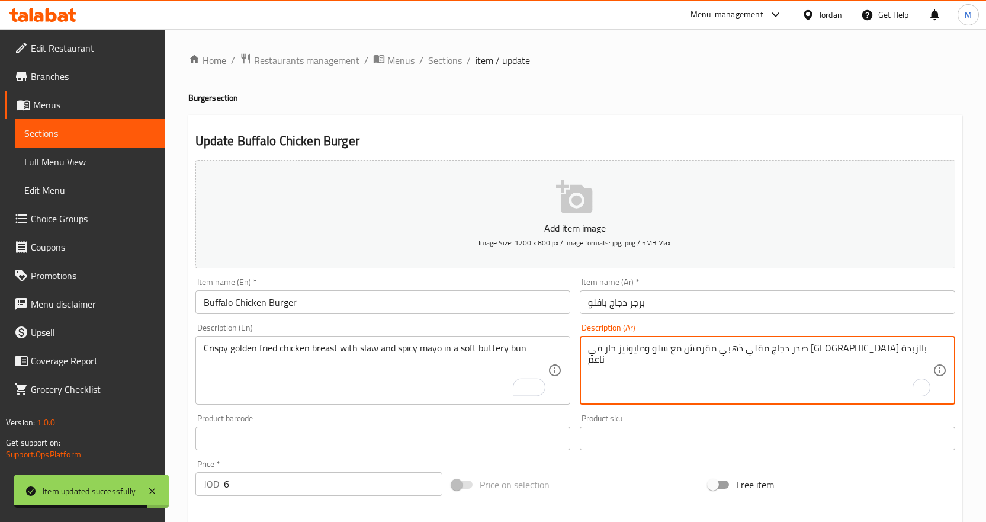
click at [618, 350] on textarea "صدر دجاج مقلي ذهبي مقرمش مع سلو ومايونيز حار في [GEOGRAPHIC_DATA] بالزبدة ناعم" at bounding box center [760, 370] width 345 height 56
paste textarea "بداني"
type textarea "صدر دجاج مقلي ذهبي مقرمش مع سلو ومايونيز حار في كيزر زبداني ناعم"
click at [521, 308] on input "Buffalo Chicken Burger" at bounding box center [384, 302] width 376 height 24
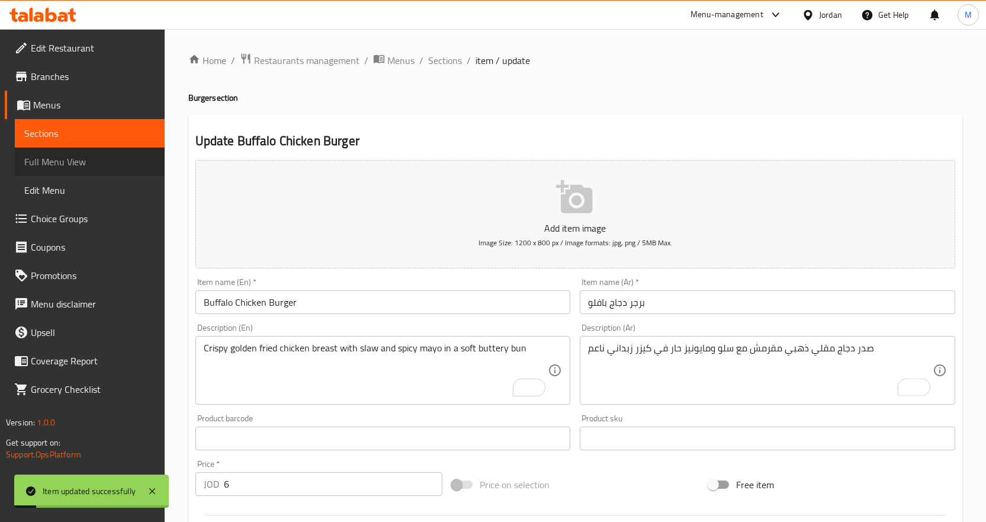
click at [75, 164] on span "Full Menu View" at bounding box center [89, 162] width 131 height 14
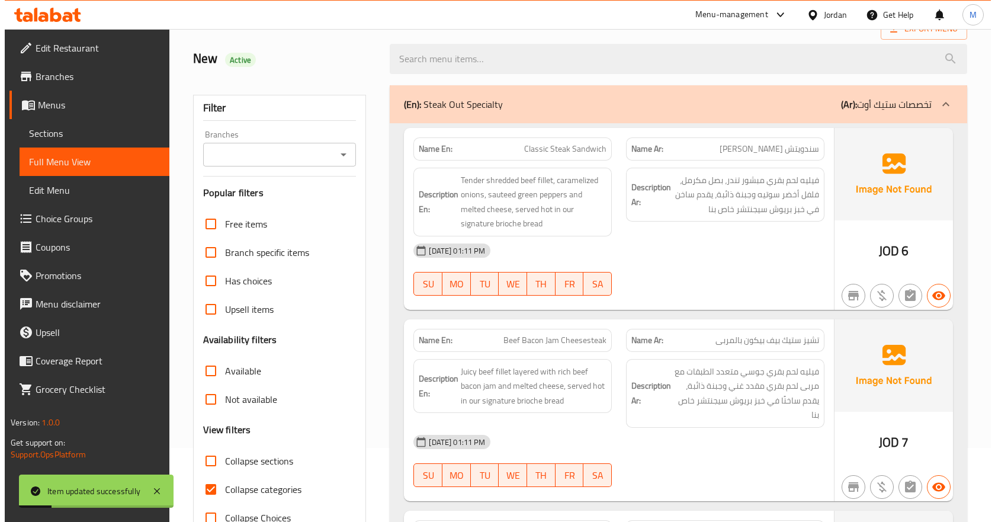
scroll to position [178, 0]
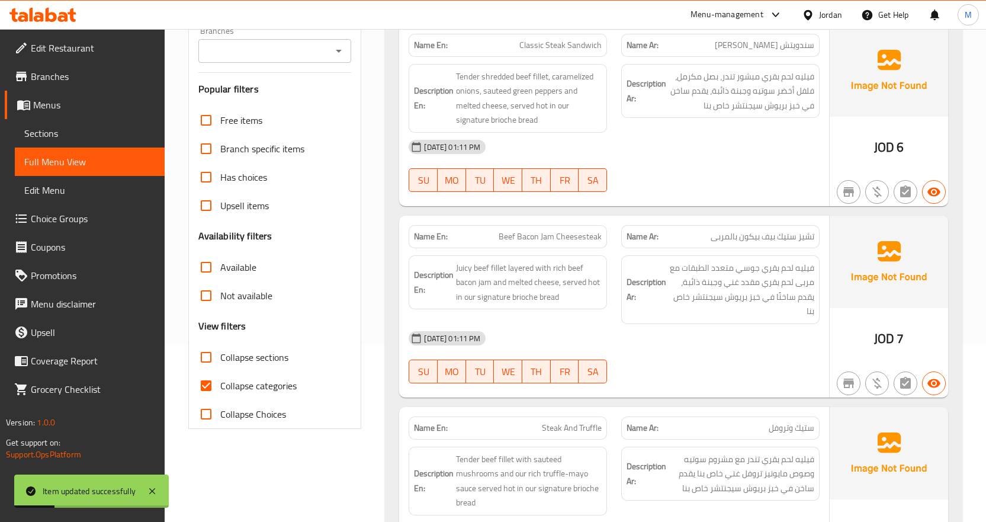
drag, startPoint x: 228, startPoint y: 398, endPoint x: 249, endPoint y: 393, distance: 21.3
click at [229, 398] on label "Collapse categories" at bounding box center [244, 385] width 105 height 28
click at [220, 398] on input "Collapse categories" at bounding box center [206, 385] width 28 height 28
checkbox input "false"
